Goal: Information Seeking & Learning: Learn about a topic

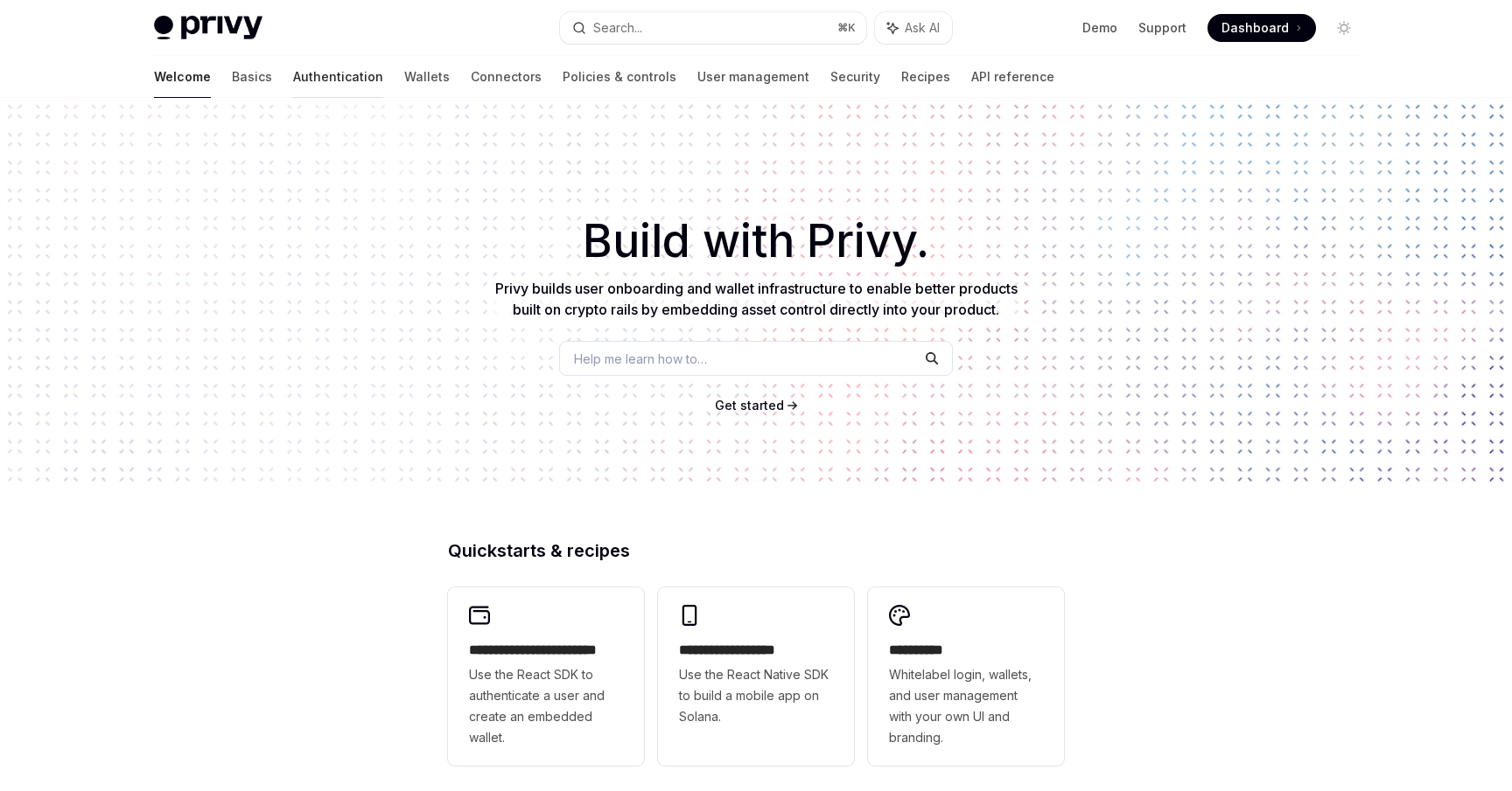
click at [293, 67] on link "Authentication" at bounding box center [338, 77] width 90 height 42
type textarea "*"
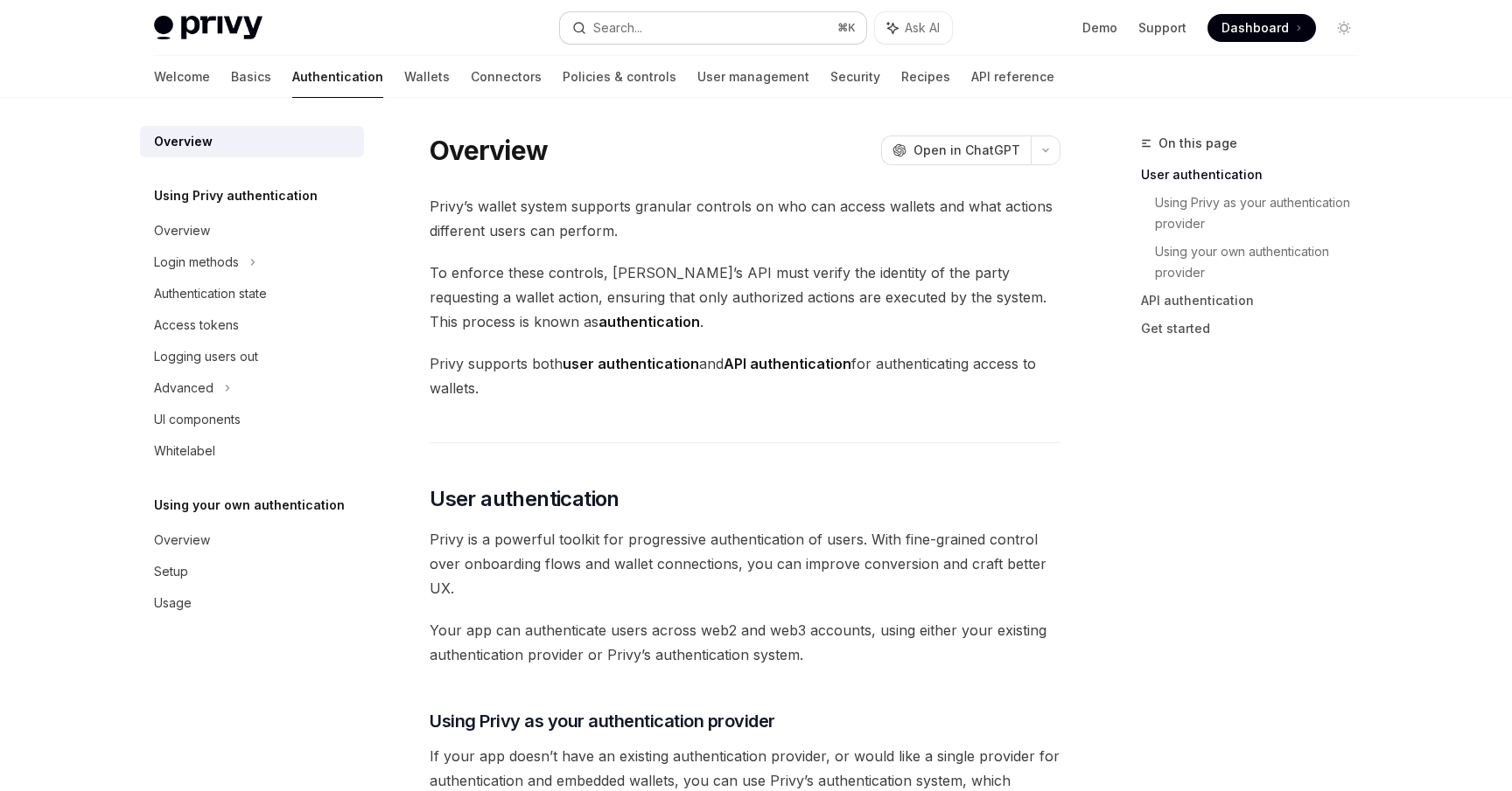
click at [619, 32] on div "Search..." at bounding box center [617, 28] width 49 height 21
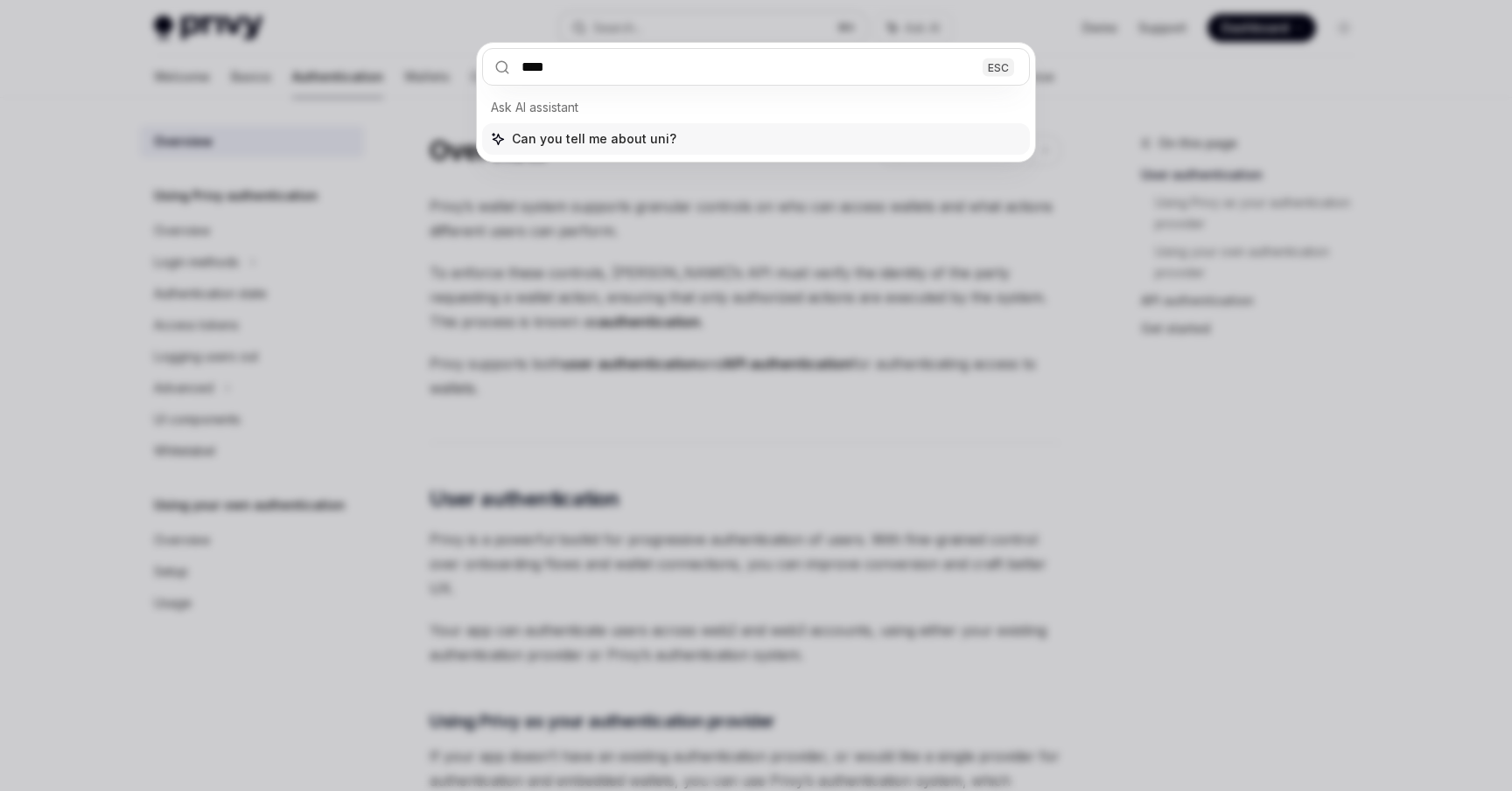
type input "*****"
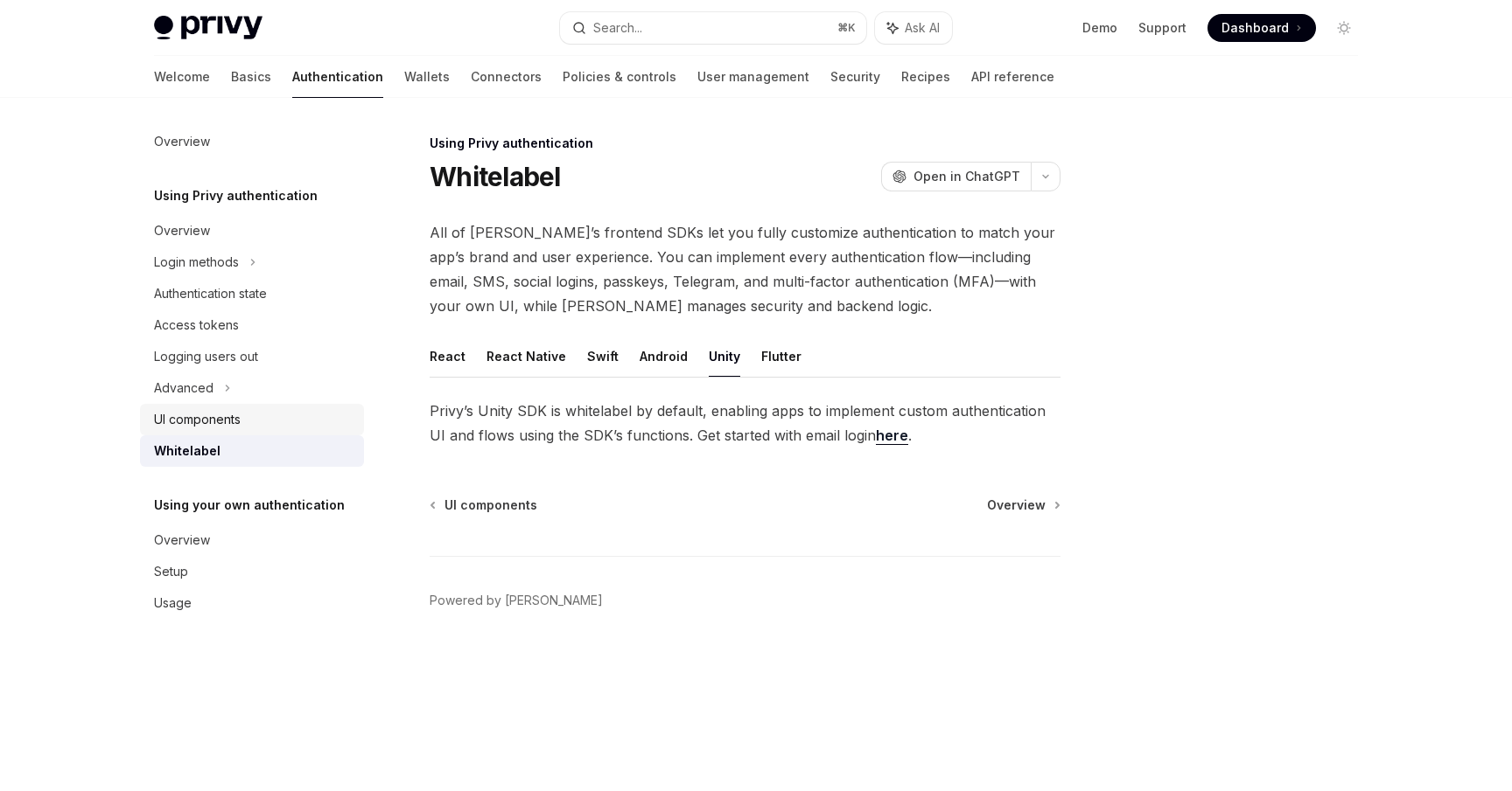
click at [223, 418] on div "UI components" at bounding box center [197, 419] width 87 height 21
type textarea "*"
